Goal: Task Accomplishment & Management: Complete application form

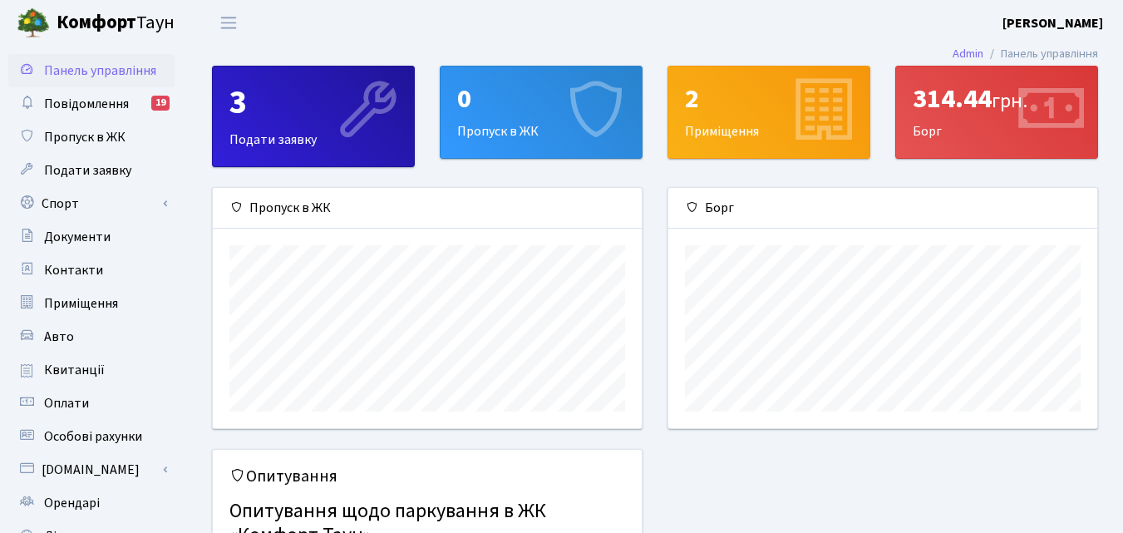
scroll to position [240, 429]
click at [501, 115] on div "0" at bounding box center [541, 99] width 168 height 32
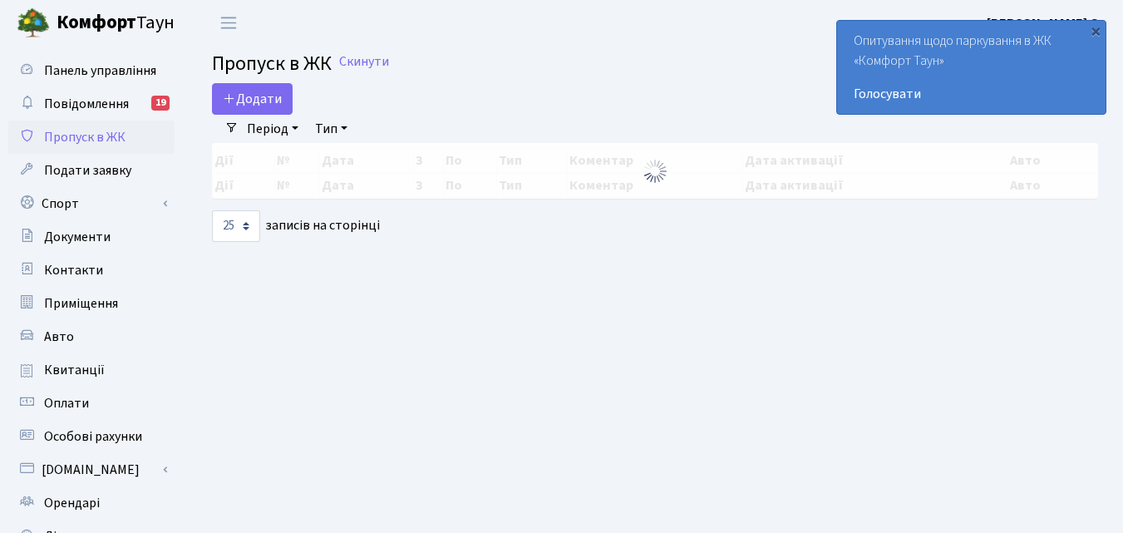
select select "25"
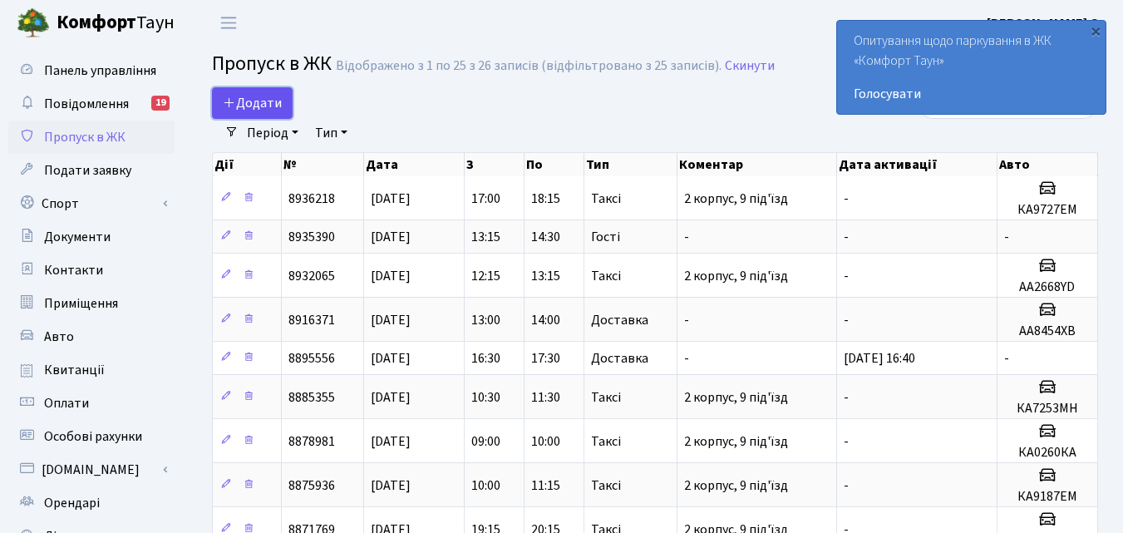
click at [234, 98] on icon at bounding box center [229, 102] width 13 height 13
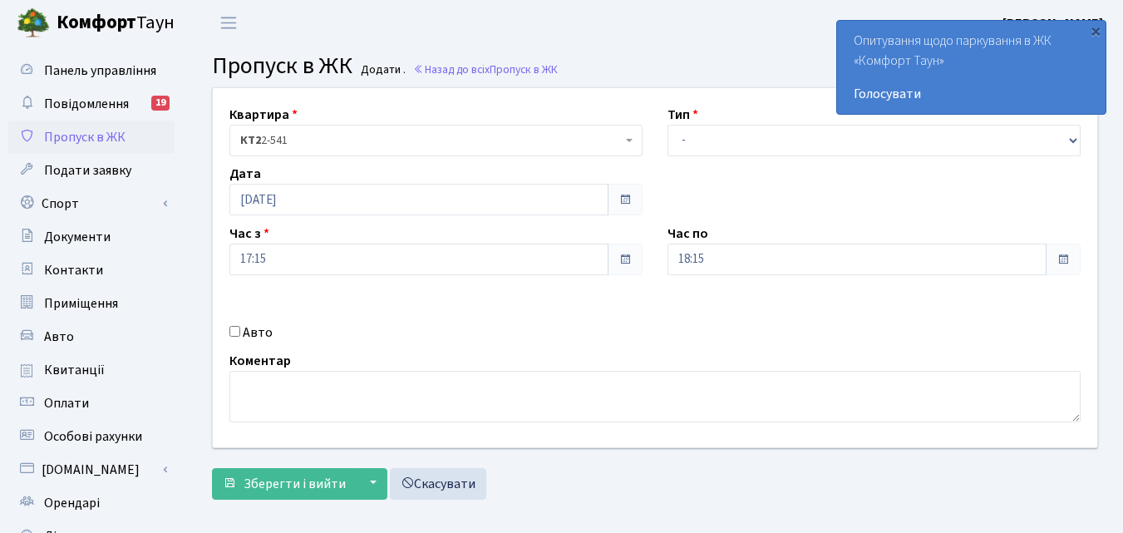
click at [617, 194] on span at bounding box center [625, 200] width 35 height 32
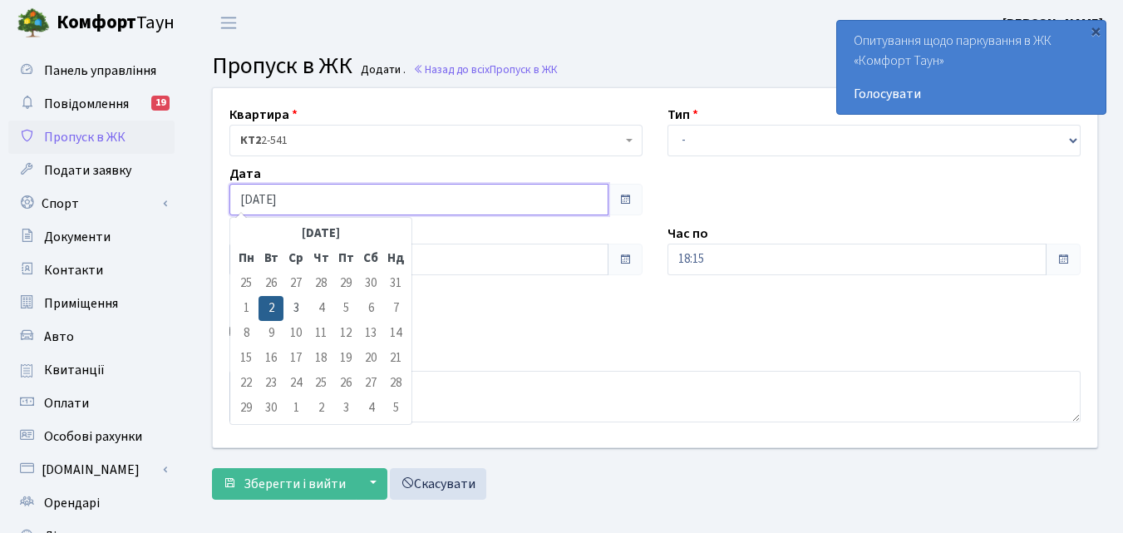
click at [571, 195] on input "02.09.2025" at bounding box center [419, 200] width 379 height 32
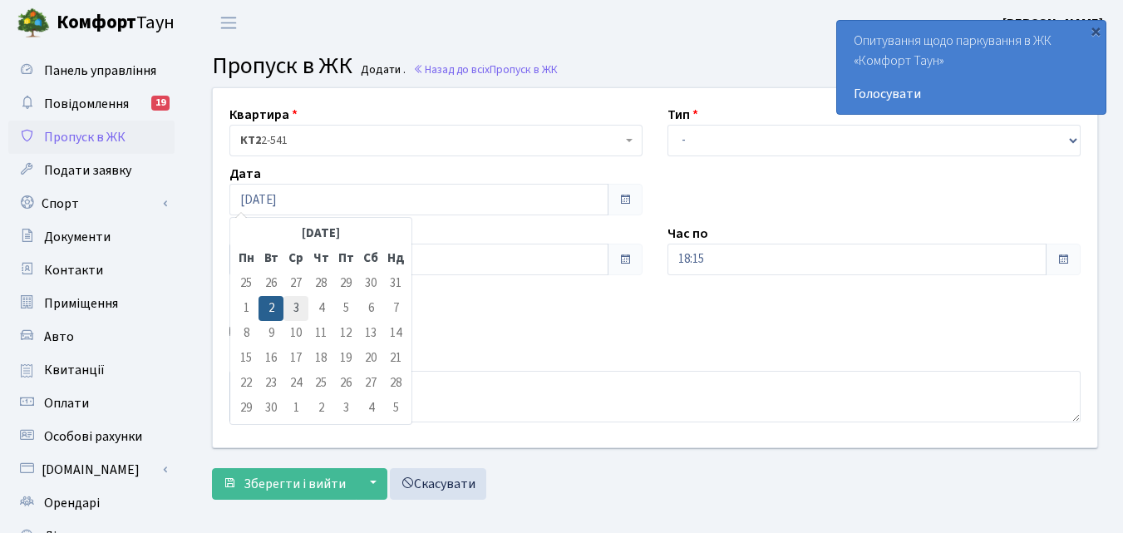
click at [289, 309] on td "3" at bounding box center [296, 308] width 25 height 25
type input "03.09.2025"
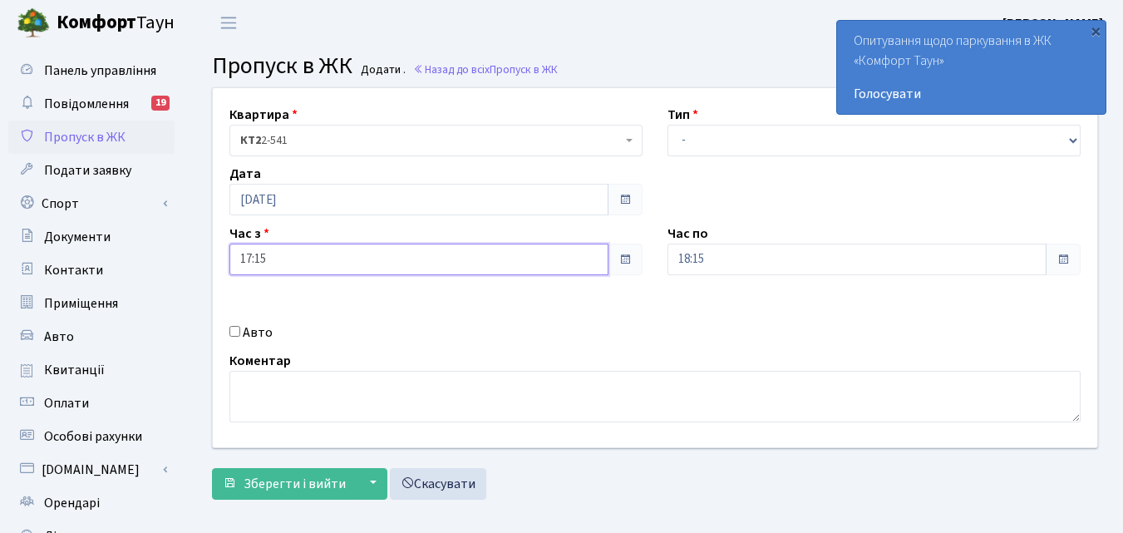
click at [595, 263] on input "17:15" at bounding box center [419, 260] width 379 height 32
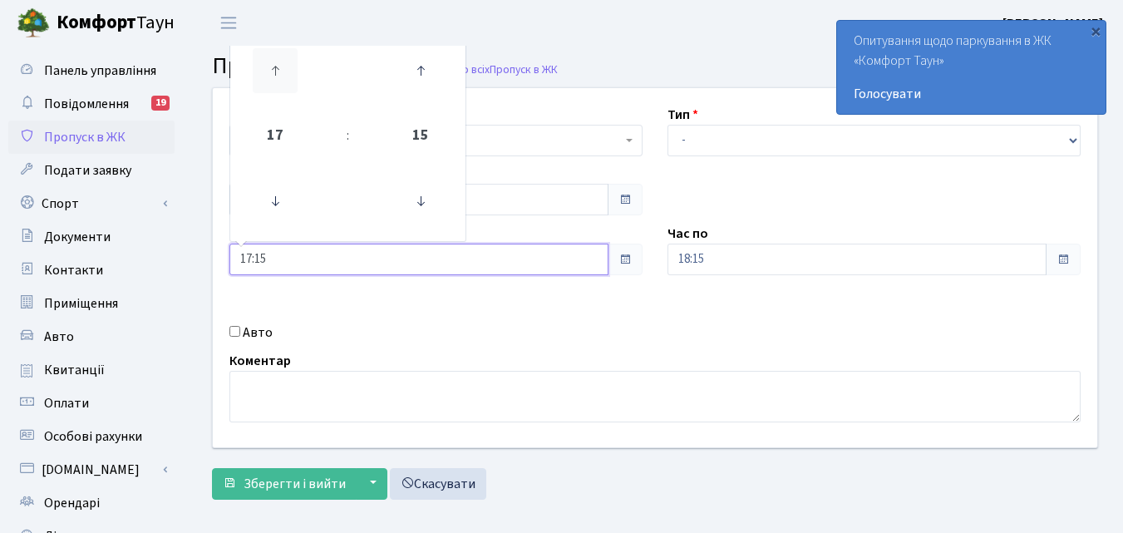
click at [265, 73] on icon at bounding box center [275, 70] width 45 height 45
click at [278, 205] on icon at bounding box center [275, 201] width 45 height 45
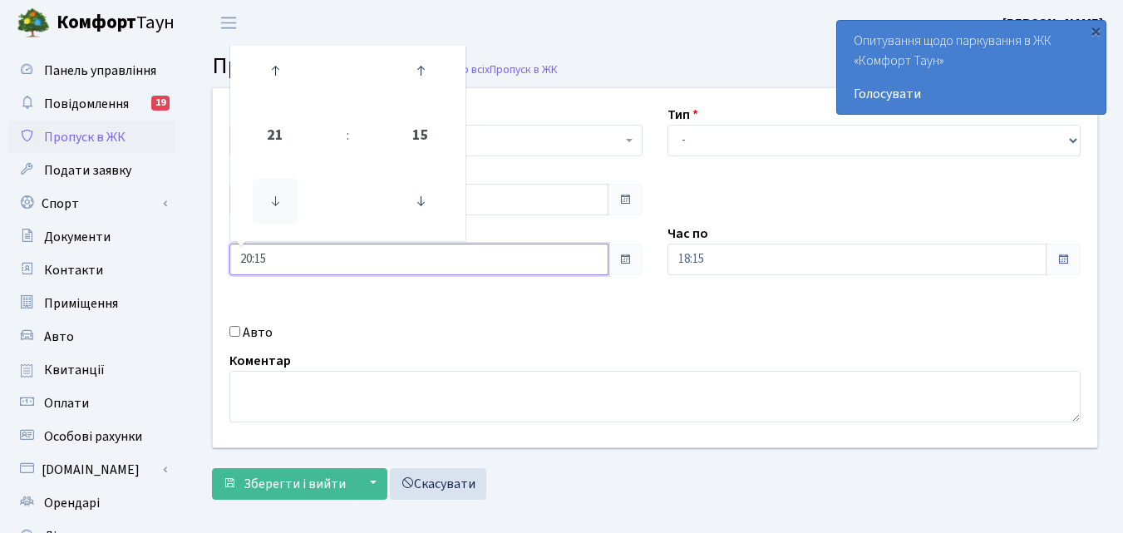
click at [278, 205] on icon at bounding box center [275, 201] width 45 height 45
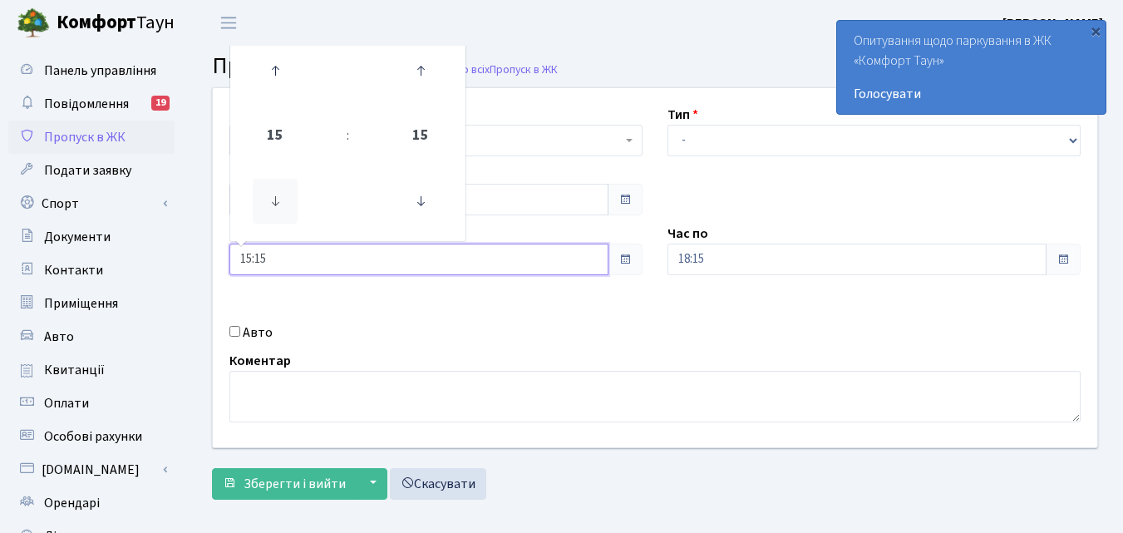
click at [278, 205] on icon at bounding box center [275, 201] width 45 height 45
click at [277, 62] on icon at bounding box center [275, 70] width 45 height 45
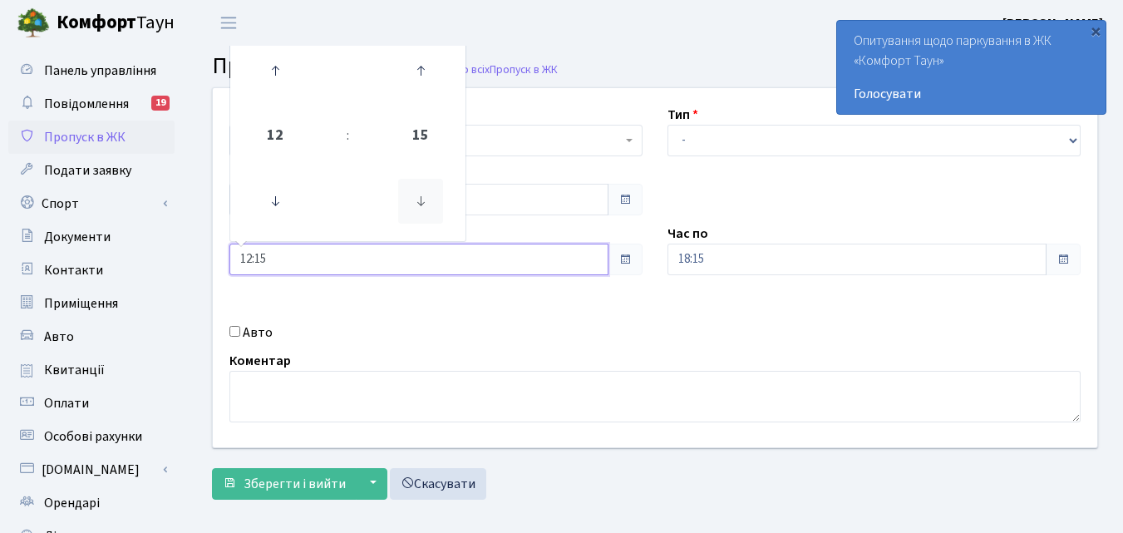
click at [424, 196] on icon at bounding box center [420, 201] width 45 height 45
click at [418, 83] on icon at bounding box center [420, 70] width 45 height 45
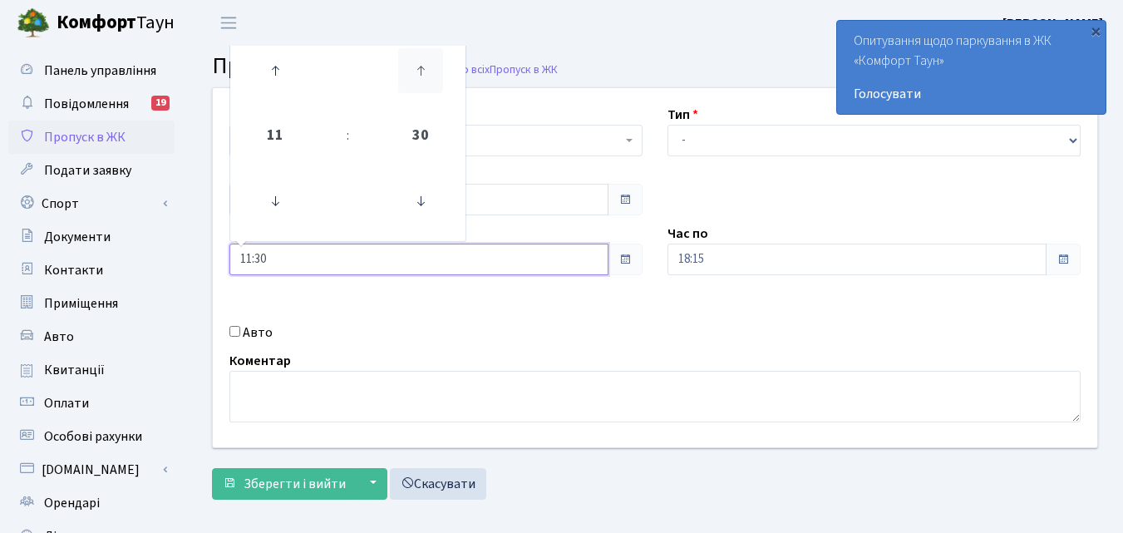
click at [418, 83] on icon at bounding box center [420, 70] width 45 height 45
type input "12:00"
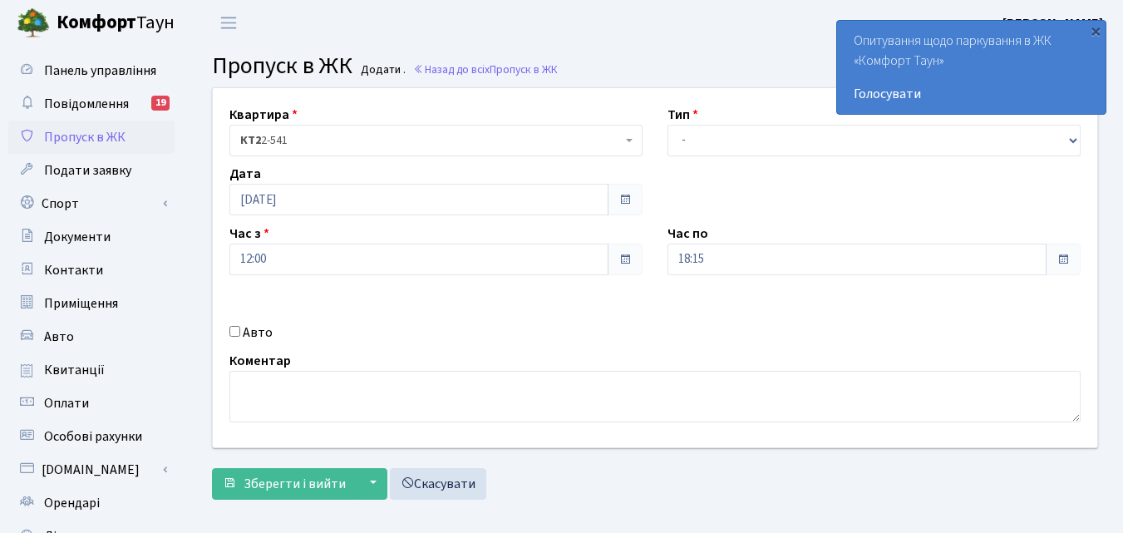
drag, startPoint x: 586, startPoint y: 376, endPoint x: 352, endPoint y: 313, distance: 242.6
click at [352, 313] on div "Квартира <b>КТ2</b>&nbsp;&nbsp;&nbsp;2-541 15, 30 КТ2 2-541 Тип - Доставка Такс…" at bounding box center [655, 267] width 910 height 359
click at [1029, 268] on input "18:15" at bounding box center [857, 260] width 379 height 32
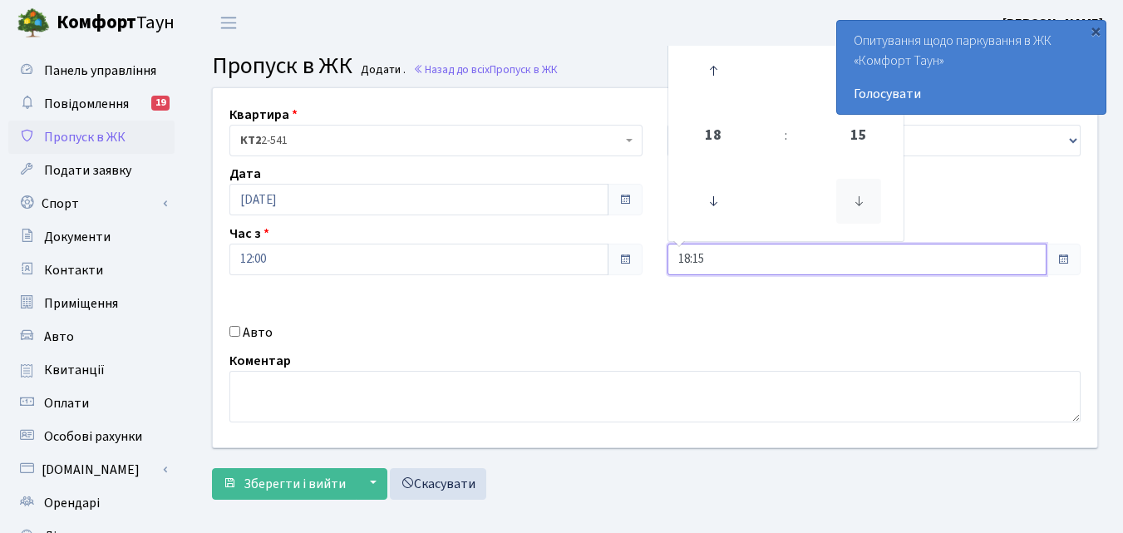
click at [868, 194] on icon at bounding box center [859, 201] width 45 height 45
click at [703, 195] on icon at bounding box center [713, 201] width 45 height 45
type input "16:00"
click at [609, 334] on div "Авто" at bounding box center [436, 333] width 438 height 20
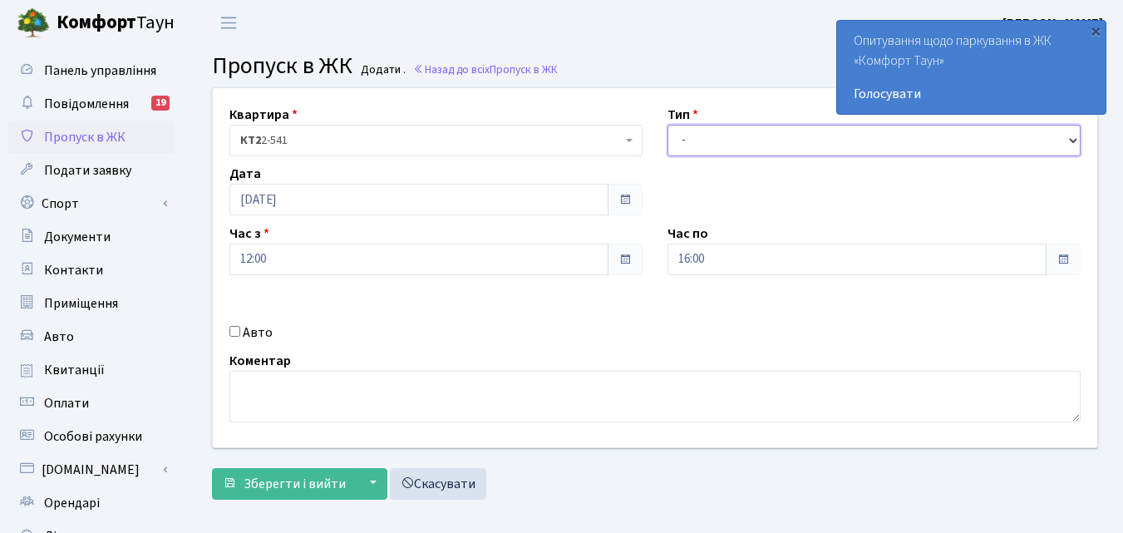
click at [1069, 154] on select "- Доставка Таксі Гості Сервіс" at bounding box center [874, 141] width 413 height 32
select select "18"
click at [668, 125] on select "- Доставка Таксі Гості Сервіс" at bounding box center [874, 141] width 413 height 32
click at [249, 333] on label "Авто" at bounding box center [258, 333] width 30 height 20
click at [240, 333] on input "Авто" at bounding box center [235, 331] width 11 height 11
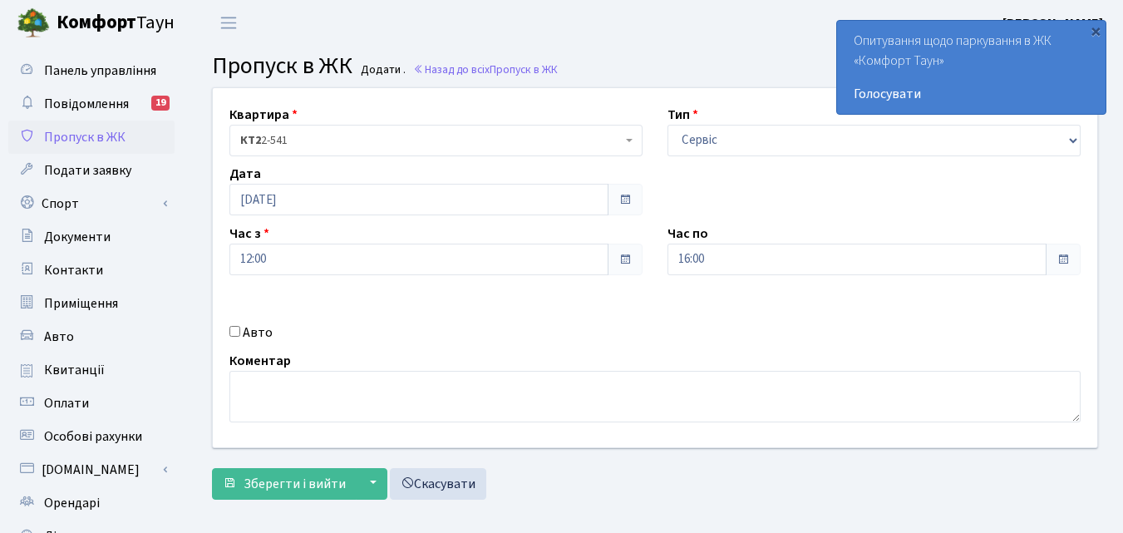
checkbox input "true"
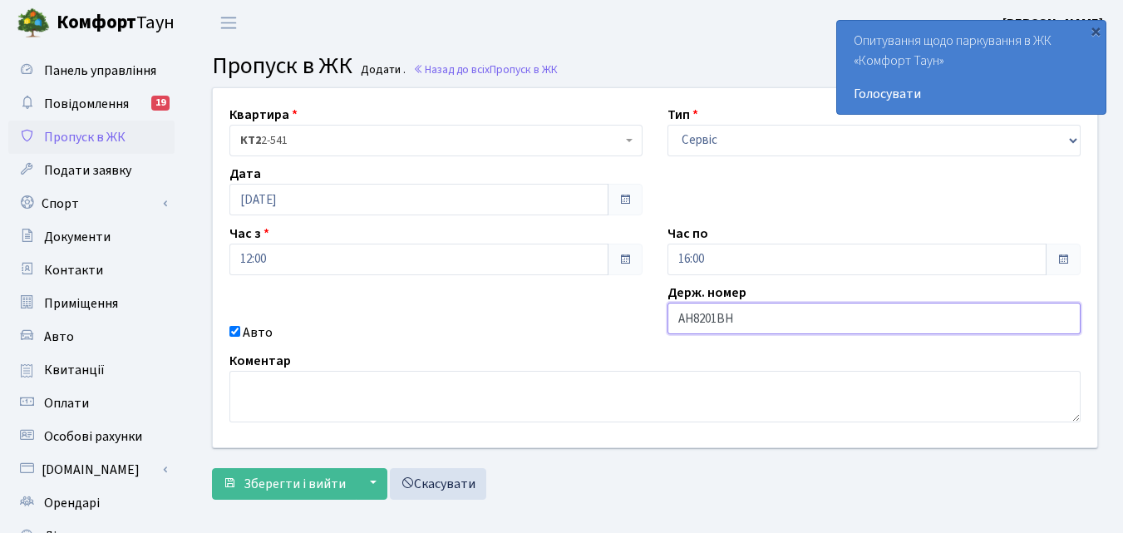
type input "AH8201BH"
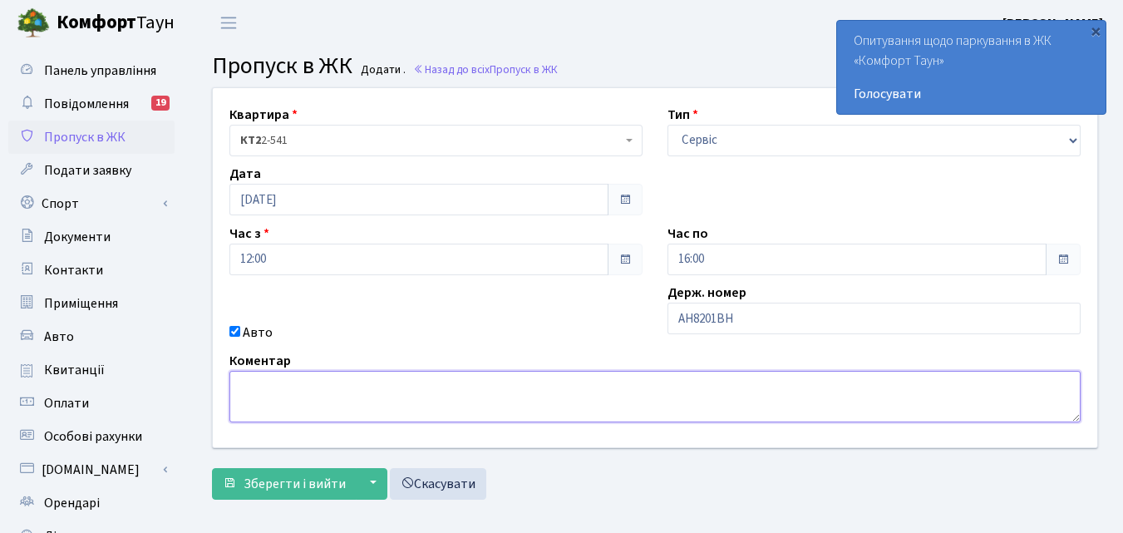
click at [352, 403] on textarea at bounding box center [656, 397] width 852 height 52
type textarea "Повірка теплолічильника"
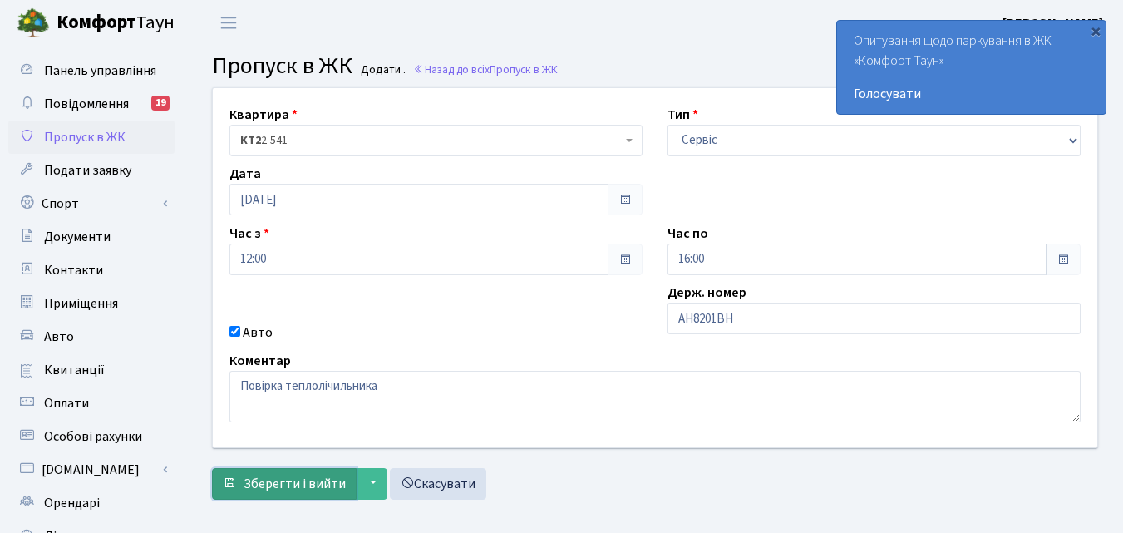
click at [288, 484] on span "Зберегти і вийти" at bounding box center [295, 484] width 102 height 18
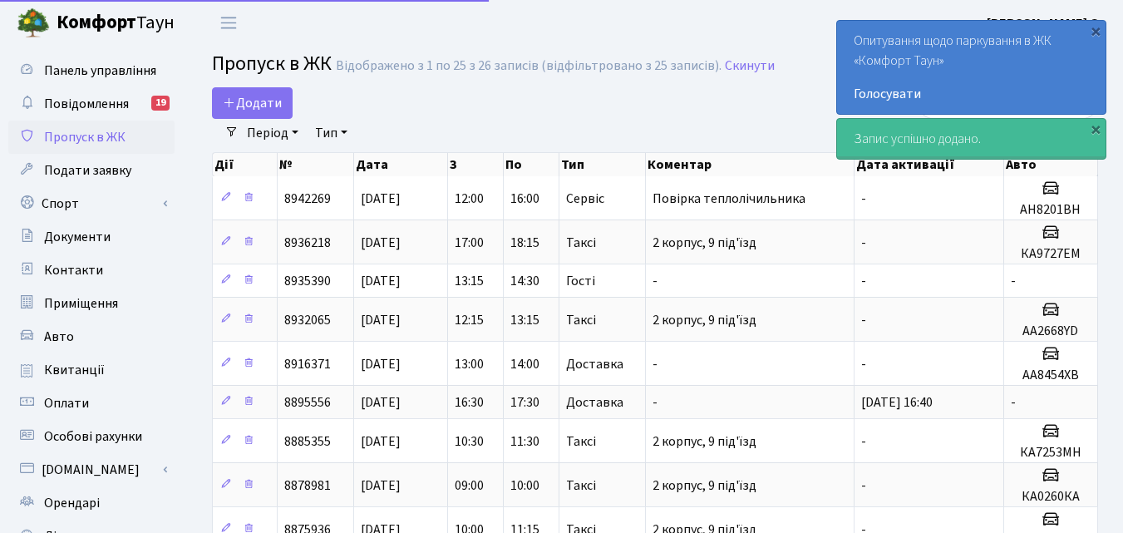
select select "25"
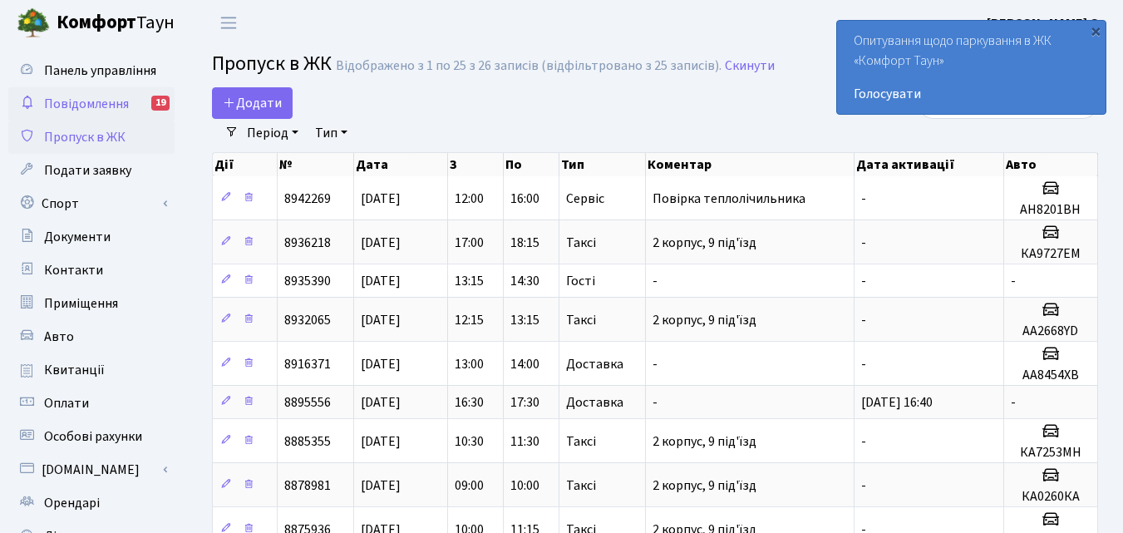
click at [99, 113] on link "Повідомлення 19" at bounding box center [91, 103] width 166 height 33
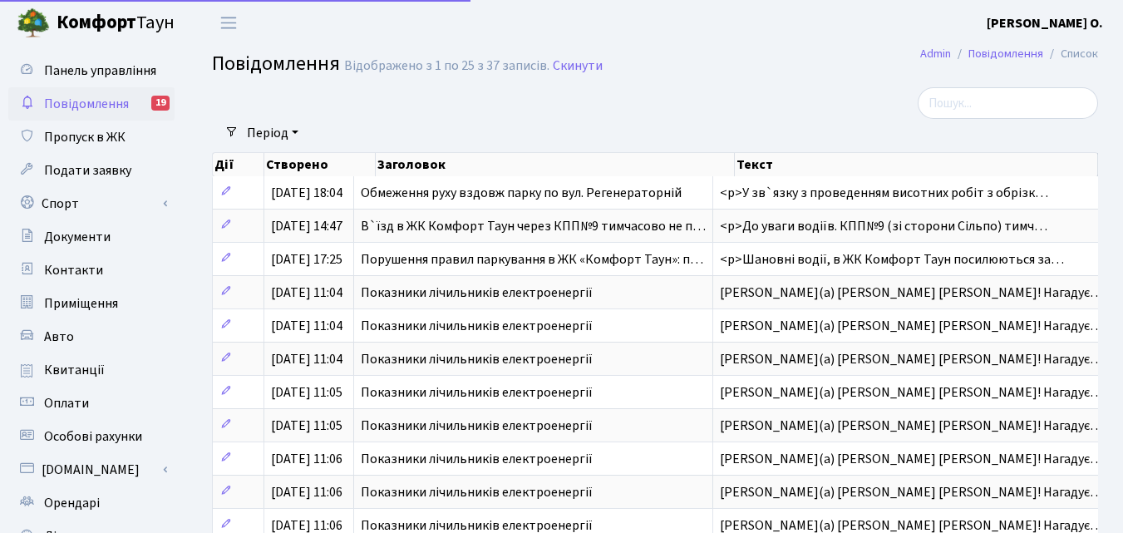
select select "25"
click at [87, 81] on link "Панель управління" at bounding box center [91, 70] width 166 height 33
